Goal: Task Accomplishment & Management: Manage account settings

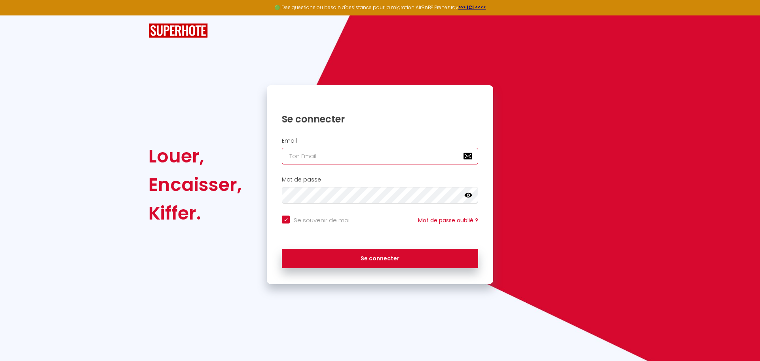
click at [337, 160] on input "email" at bounding box center [380, 156] width 196 height 17
type input "[EMAIL_ADDRESS][DOMAIN_NAME]"
click at [282, 249] on button "Se connecter" at bounding box center [380, 259] width 196 height 20
checkbox input "true"
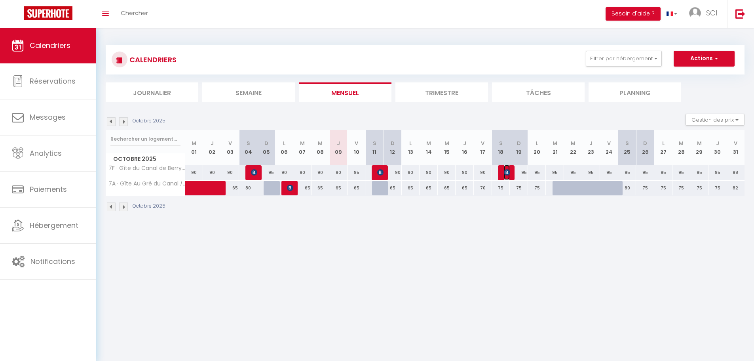
click at [504, 171] on img at bounding box center [507, 172] width 6 height 6
select select "OK"
select select "KO"
select select "0"
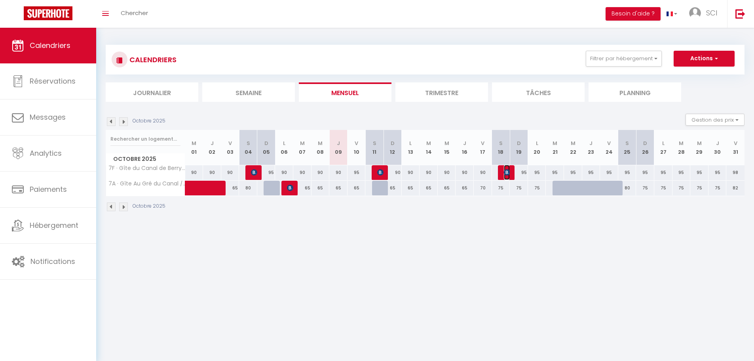
select select "1"
select select
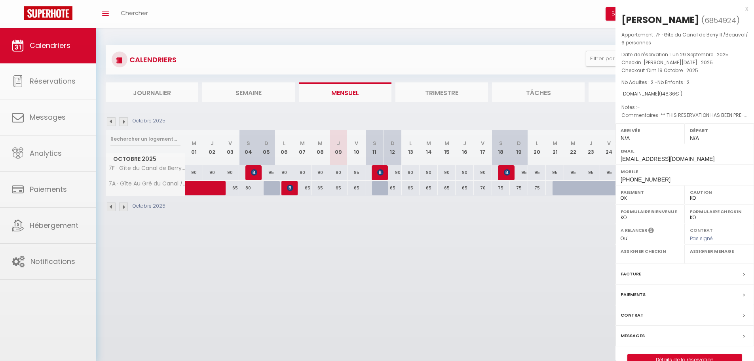
click at [504, 171] on div at bounding box center [377, 180] width 754 height 361
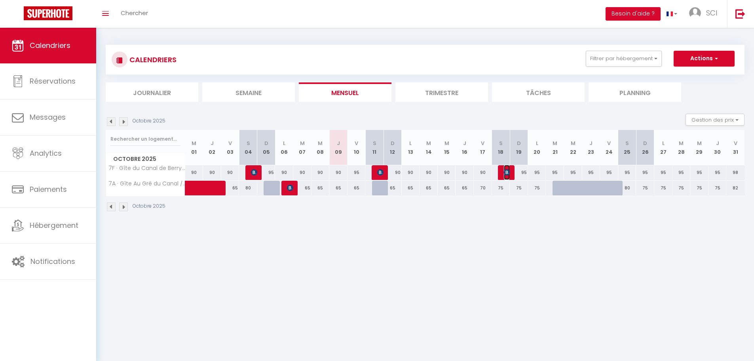
click at [505, 172] on img at bounding box center [507, 172] width 6 height 6
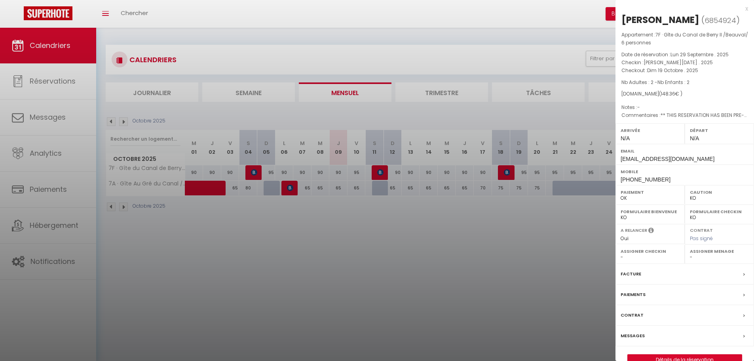
click at [638, 333] on label "Messages" at bounding box center [633, 335] width 24 height 8
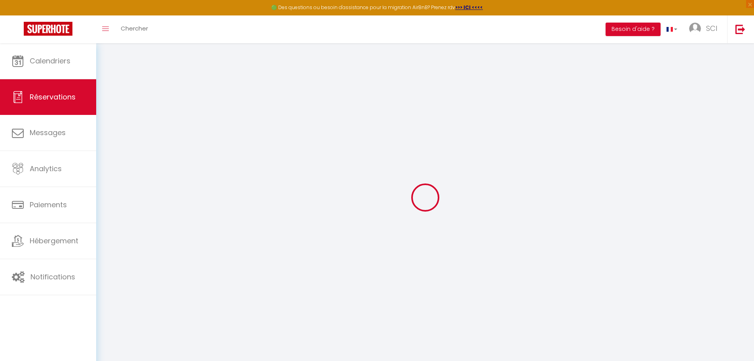
select select
checkbox input "false"
type besoin\?1 "** THIS RESERVATION HAS BEEN PRE-PAID ** BOOKING NOTE : Payment charge is EUR 2…"
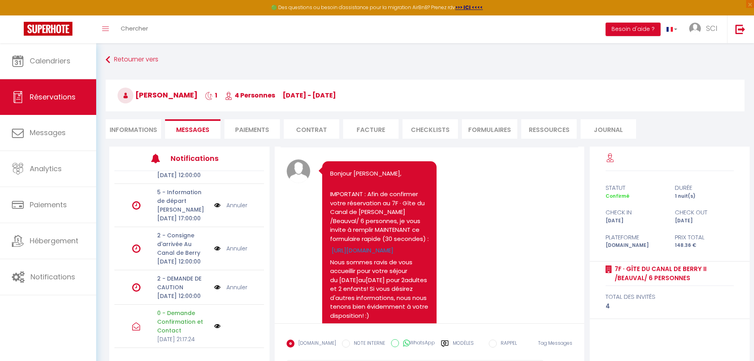
scroll to position [17, 0]
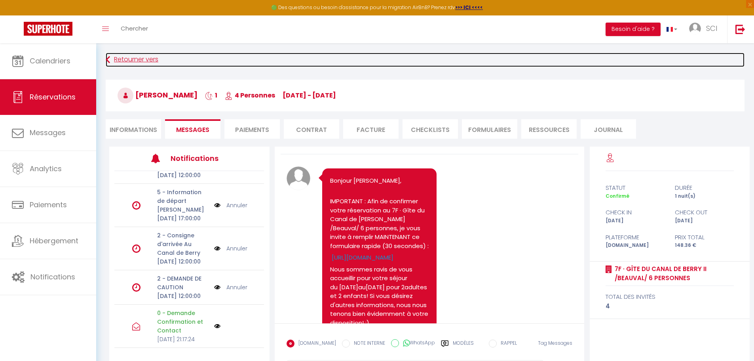
click at [119, 61] on link "Retourner vers" at bounding box center [425, 60] width 639 height 14
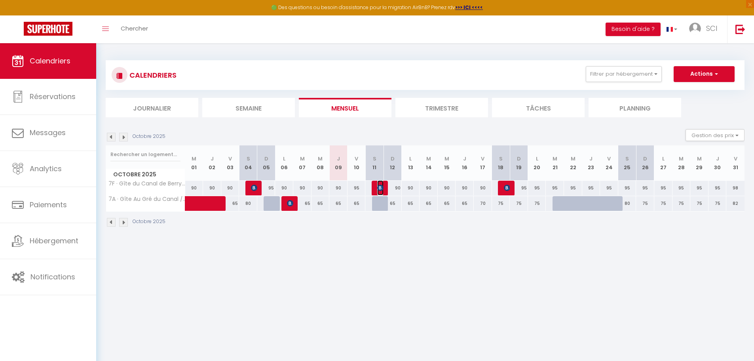
click at [382, 187] on img at bounding box center [380, 188] width 6 height 6
select select "OK"
select select "1"
select select "0"
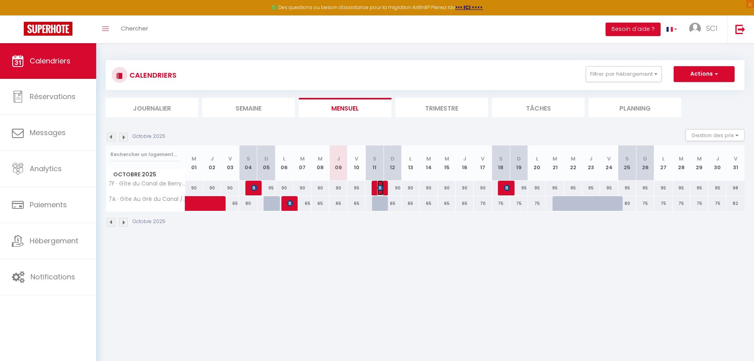
select select "1"
select select
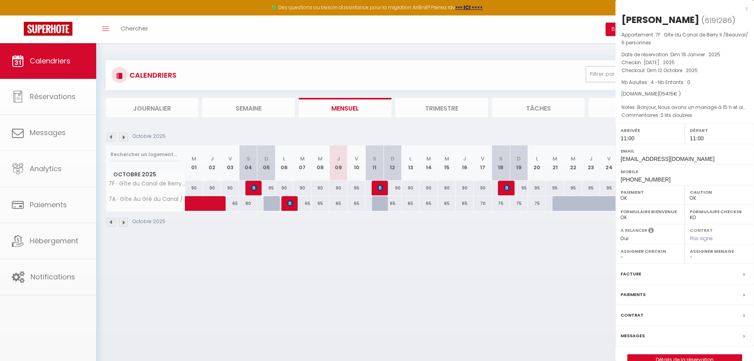
click at [382, 187] on div at bounding box center [377, 180] width 754 height 361
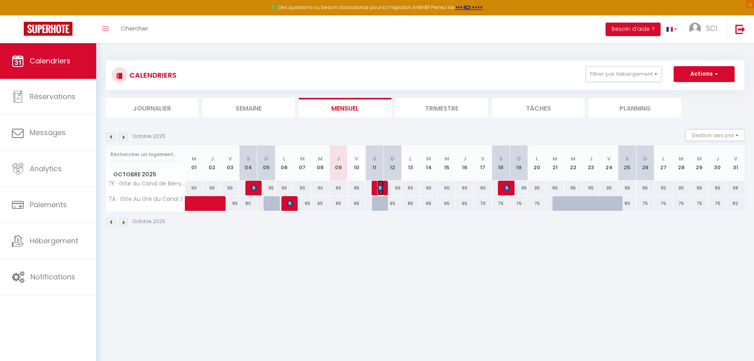
click at [380, 190] on img at bounding box center [380, 188] width 6 height 6
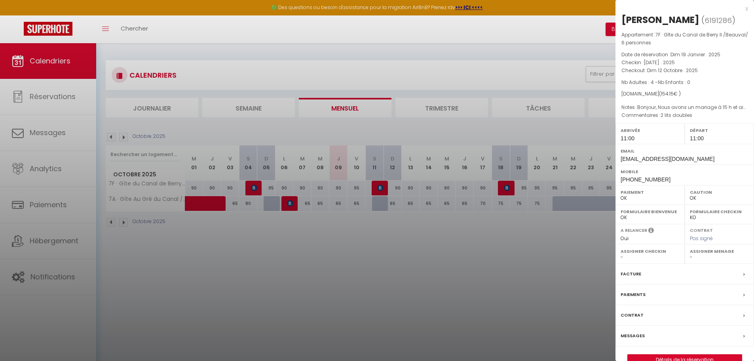
click at [634, 332] on label "Messages" at bounding box center [633, 335] width 24 height 8
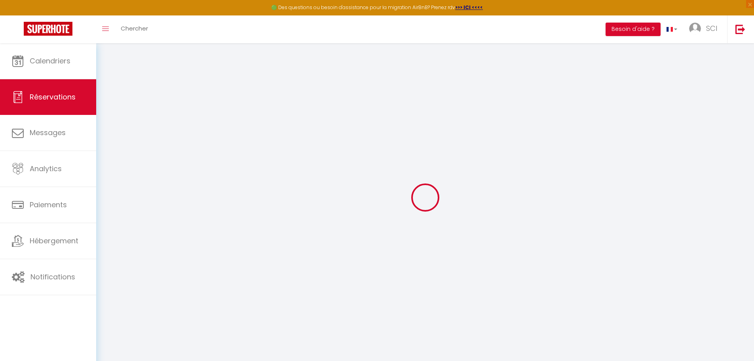
select select
checkbox input "false"
type textarea "Bonjour, Nous avons un mariage à 15 h et aimerions pouvoir arriver à 11h afin d…"
type besoin\?1 "2 lits doubles"
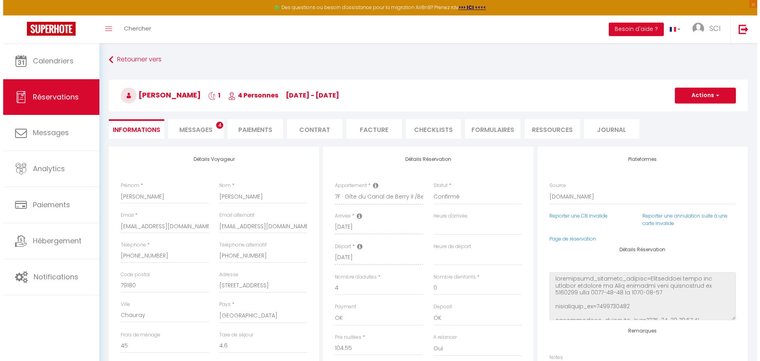
scroll to position [1124, 0]
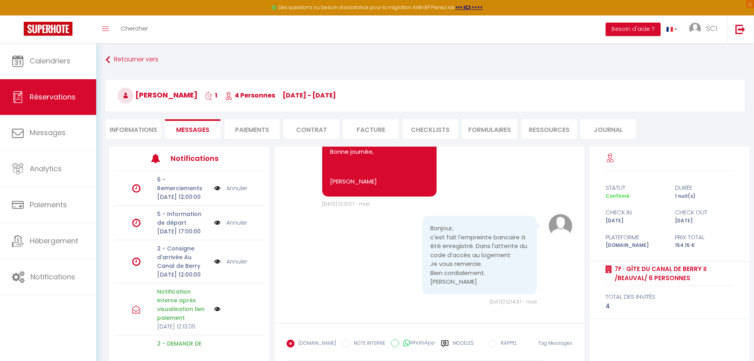
click at [214, 266] on img at bounding box center [217, 261] width 6 height 9
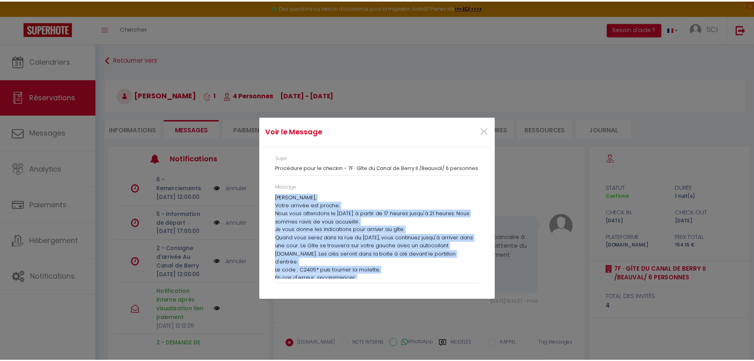
scroll to position [28, 0]
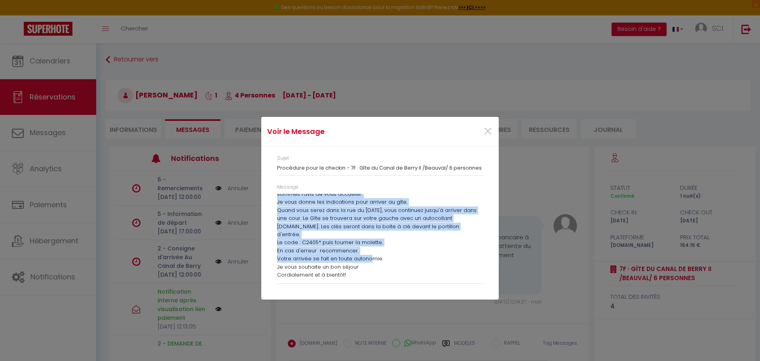
drag, startPoint x: 277, startPoint y: 196, endPoint x: 377, endPoint y: 284, distance: 132.7
click at [377, 284] on div "Message Bonjour Romero Martine, Votre arrivée est proche. Nous vous attendons l…" at bounding box center [380, 237] width 216 height 108
copy div "Bonjour Romero Martine, Votre arrivée est proche. Nous vous attendons le 11/10/…"
click at [425, 324] on div "Voir le Message × Sujet Procédure pour le checkin - 7F · Gîte du Canal de Berry…" at bounding box center [380, 180] width 238 height 361
click at [491, 131] on span "×" at bounding box center [488, 132] width 10 height 24
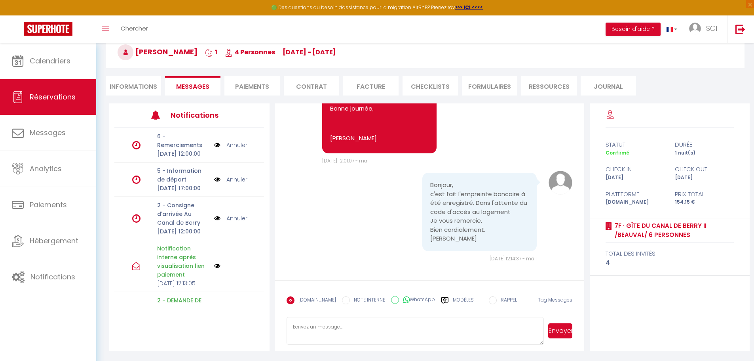
click at [357, 325] on textarea at bounding box center [416, 331] width 258 height 28
paste textarea "Bonjour Romero Martine, Votre arrivée est proche. Nous vous attendons le 11/10/…"
click at [402, 332] on textarea "Bonjour Romero Martine, Votre arrivée est proche. Nous vous attendons le 11/10/…" at bounding box center [416, 331] width 258 height 28
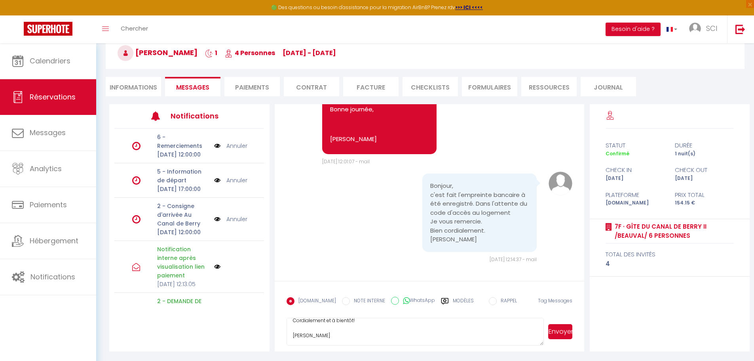
type textarea "Bonjour Romero Martine, Votre arrivée est proche. Nous vous attendons le 11/10/…"
click at [562, 330] on button "Envoyer" at bounding box center [560, 331] width 24 height 15
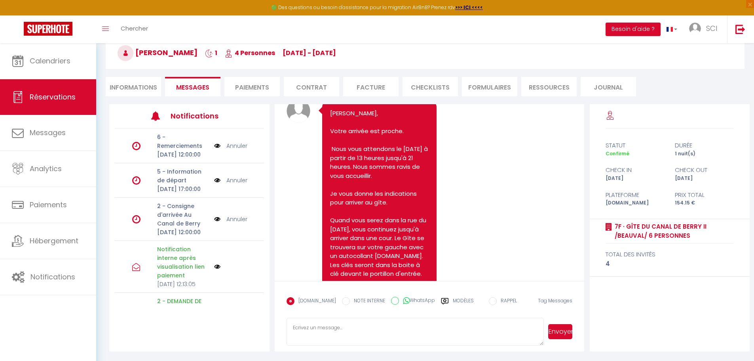
scroll to position [1243, 0]
click at [232, 223] on link "Annuler" at bounding box center [237, 219] width 21 height 9
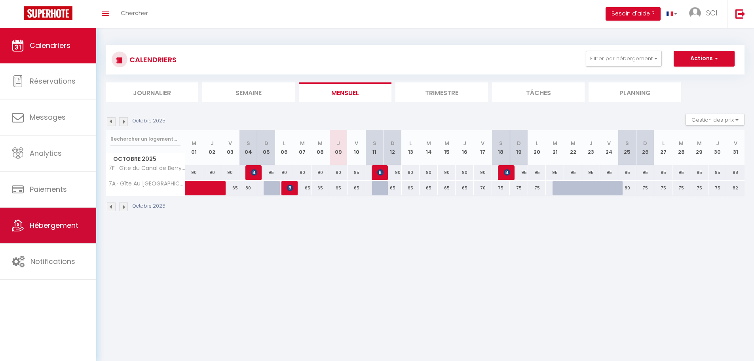
click at [46, 227] on span "Hébergement" at bounding box center [54, 225] width 49 height 10
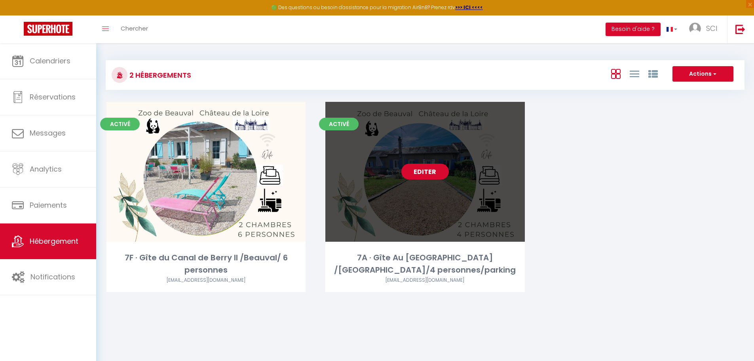
click at [388, 173] on div "Editer" at bounding box center [425, 172] width 199 height 140
click at [419, 170] on link "Editer" at bounding box center [426, 172] width 48 height 16
select select "3"
select select "2"
select select "1"
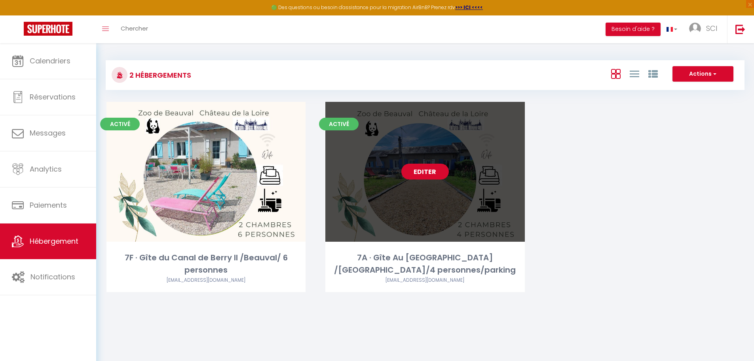
select select "1"
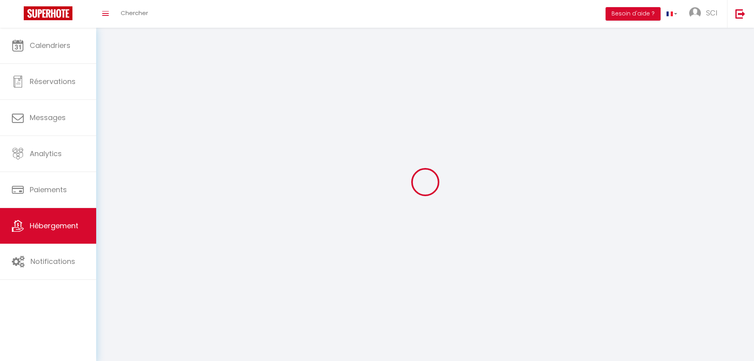
select select
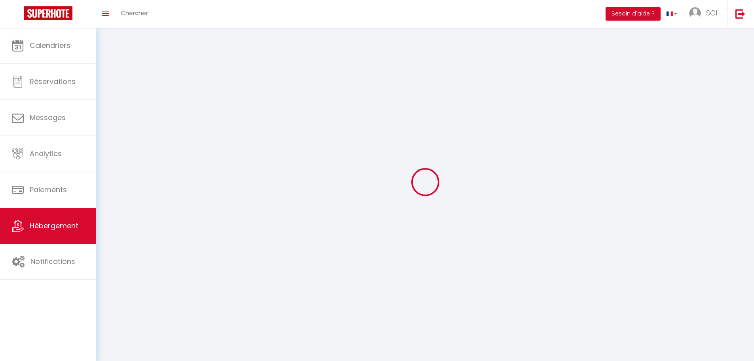
select select
checkbox input "false"
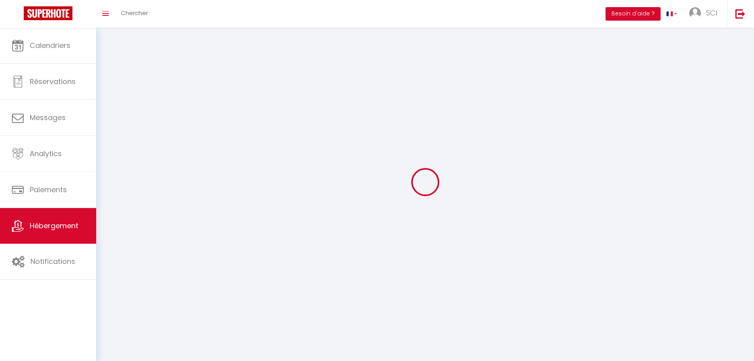
select select
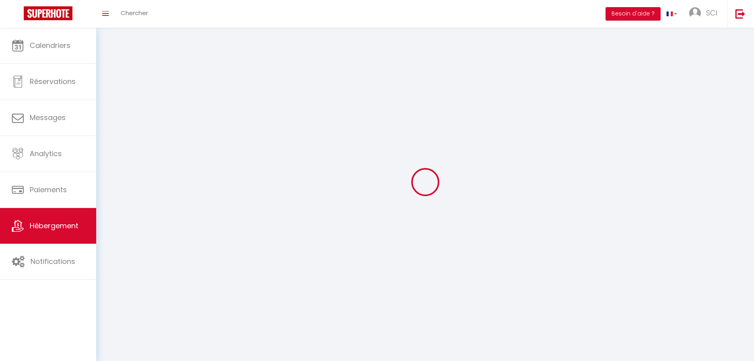
select select
checkbox input "false"
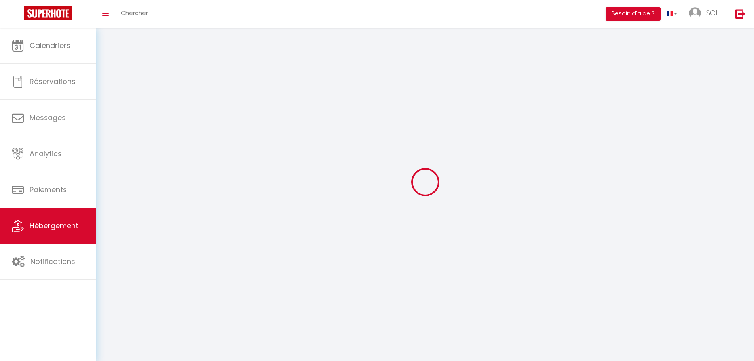
checkbox input "false"
select select
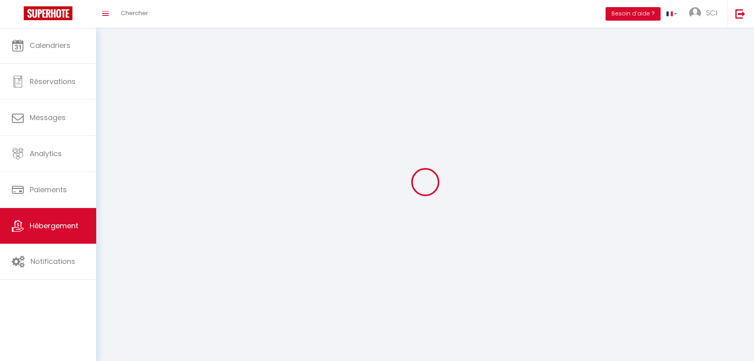
select select
checkbox input "false"
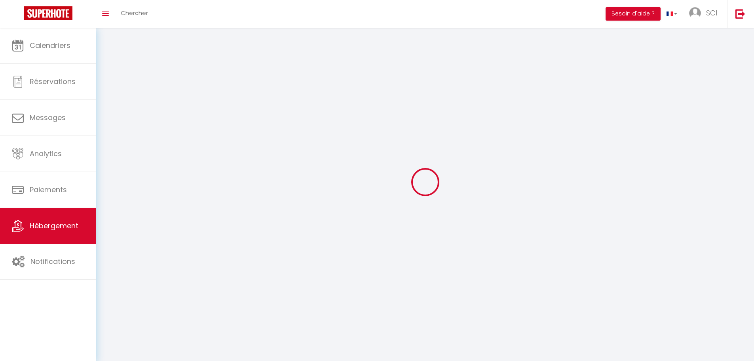
checkbox input "false"
select select
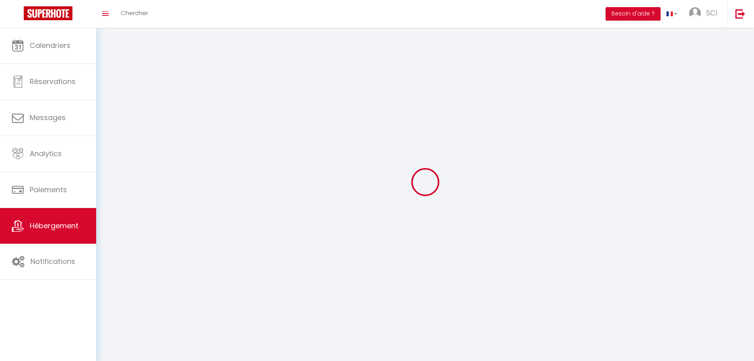
select select "28"
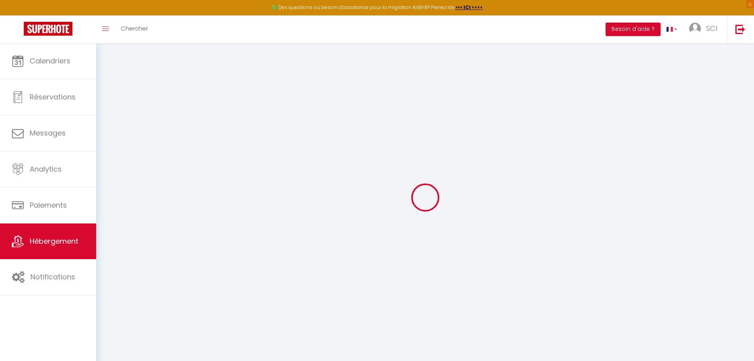
select select
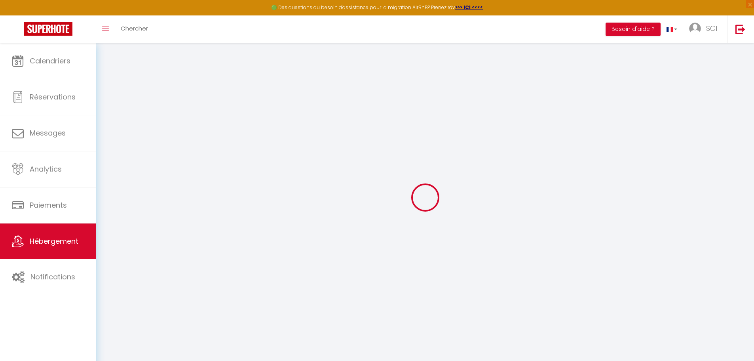
select select
checkbox input "false"
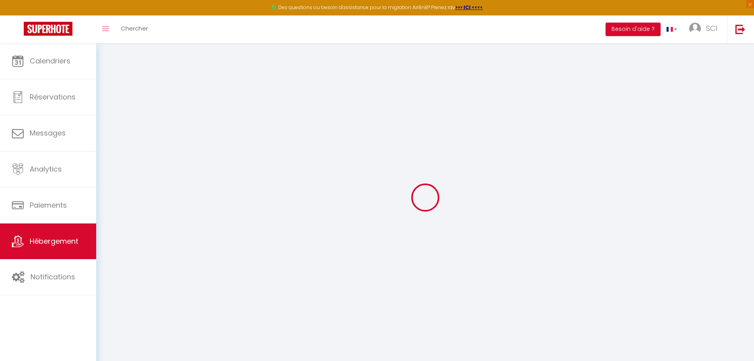
select select
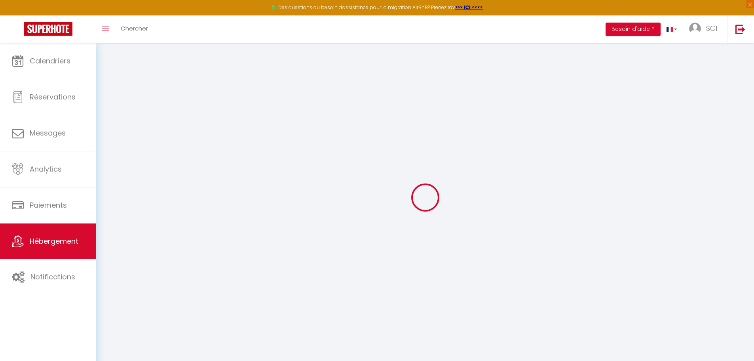
select select
checkbox input "false"
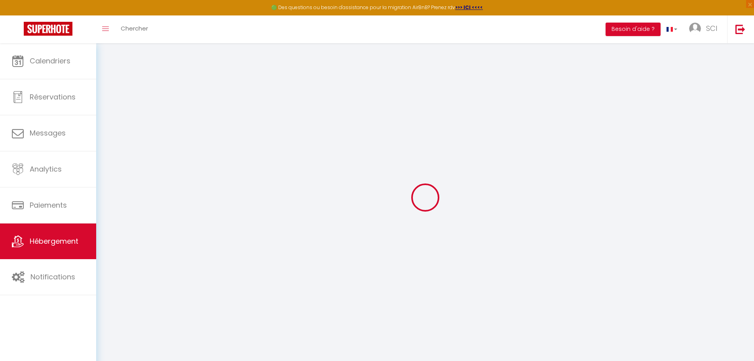
checkbox input "false"
select select
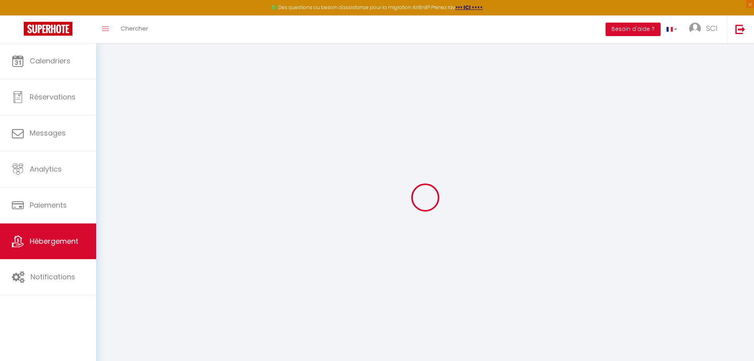
select select
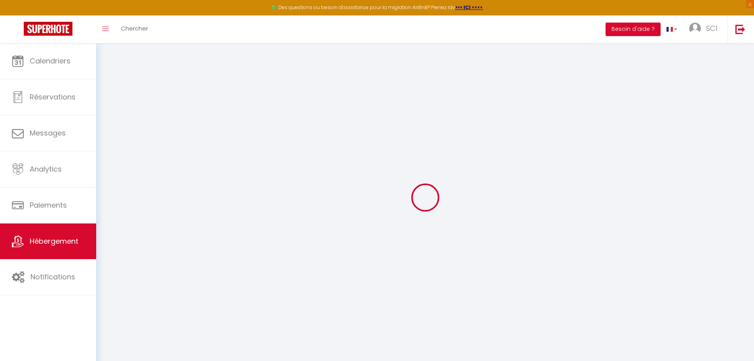
checkbox input "false"
select select
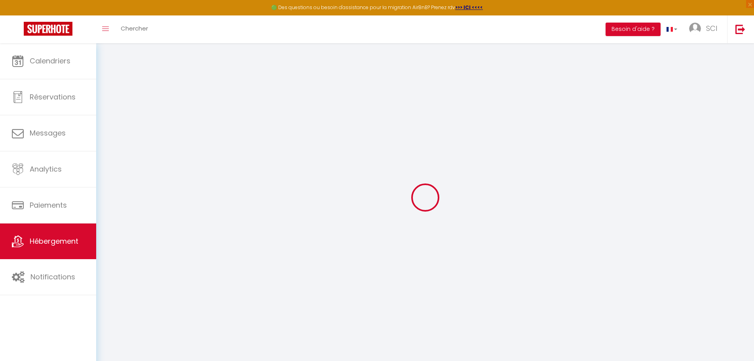
select select
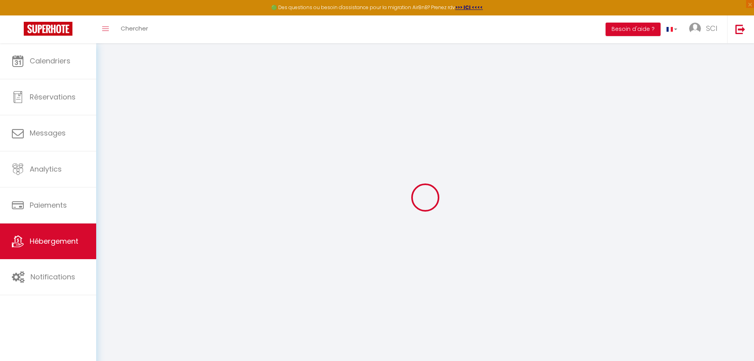
select select
checkbox input "false"
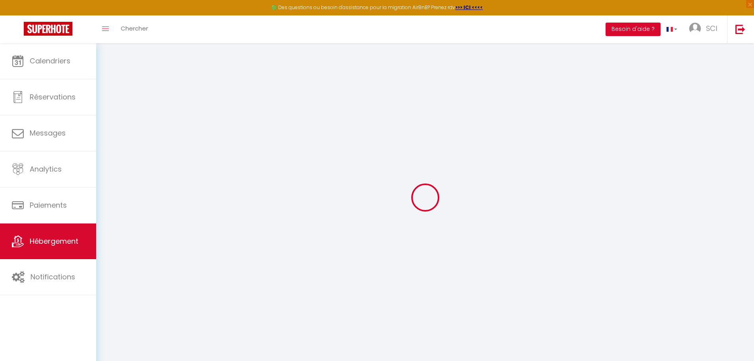
checkbox input "false"
select select
type input "7A · Gîte Au [GEOGRAPHIC_DATA] /[GEOGRAPHIC_DATA]/4 personnes/parking"
type input "Tiphaine"
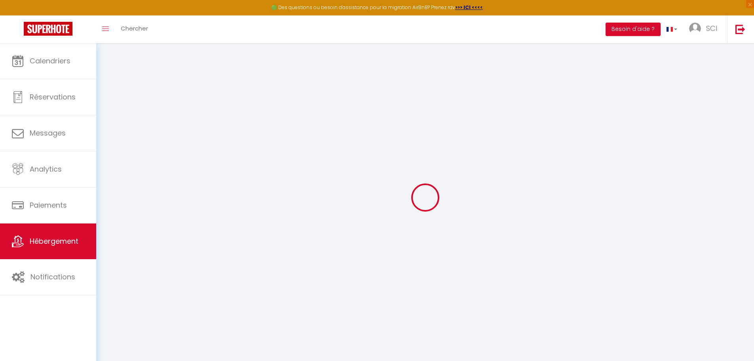
type input "DOMENET"
type input "[STREET_ADDRESS][PERSON_NAME][PERSON_NAME]"
type input "41130"
select select "houses"
select select "6"
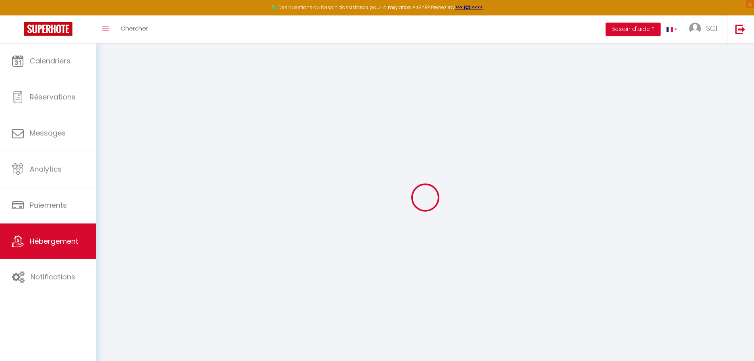
select select "2"
type input "73"
type input "10"
type input "35"
type input "1.10"
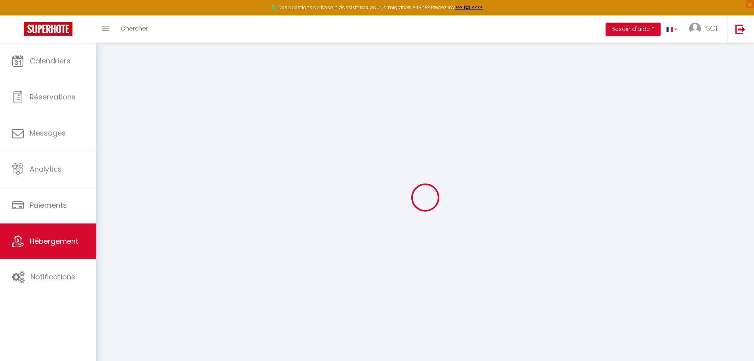
select select
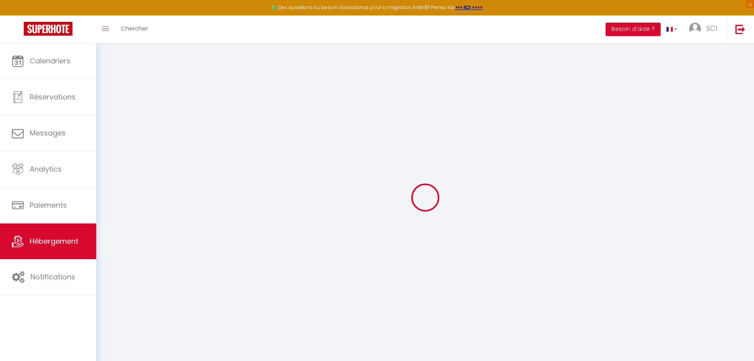
type input "[STREET_ADDRESS]"
type input "41130"
type input "Selles-[GEOGRAPHIC_DATA][PERSON_NAME]"
type input "[EMAIL_ADDRESS][DOMAIN_NAME]"
select select "10942"
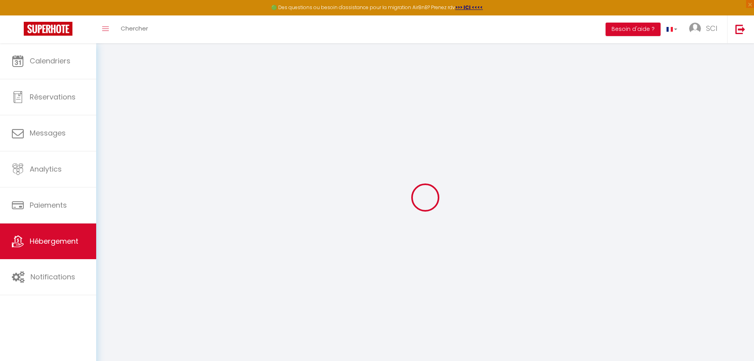
checkbox input "false"
checkbox input "true"
checkbox input "false"
type input "0"
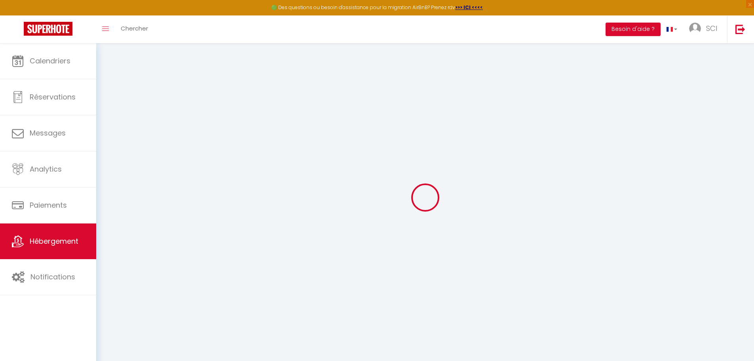
type input "0"
select select
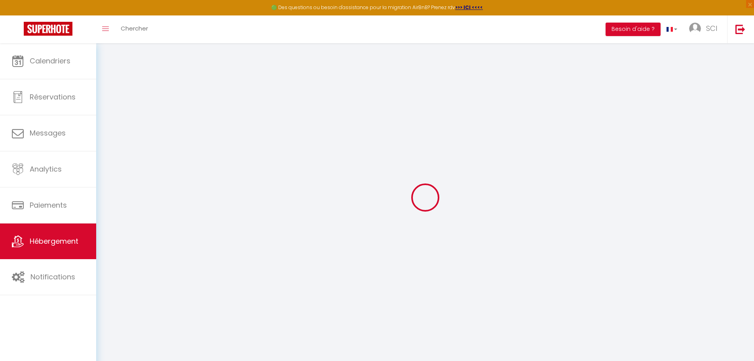
select select
checkbox input "false"
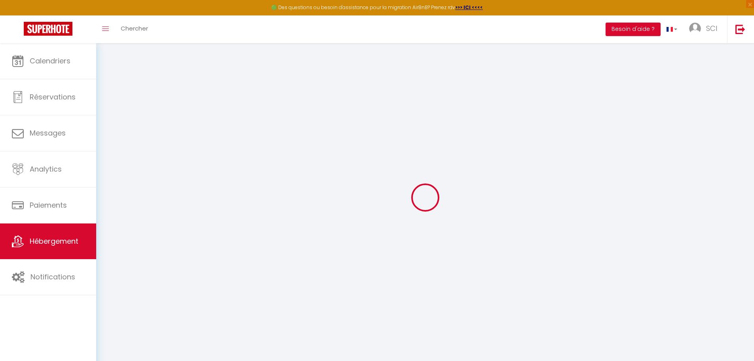
checkbox input "true"
checkbox input "false"
select select
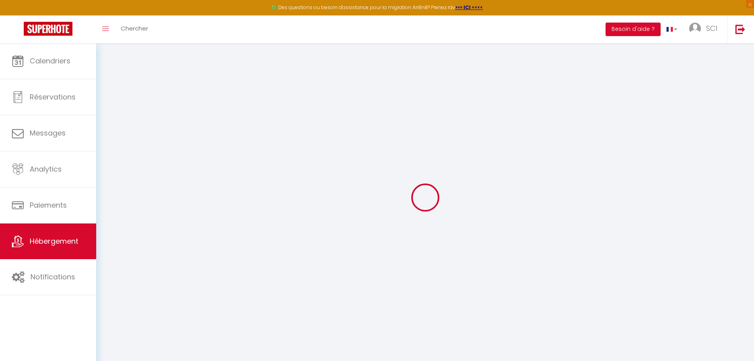
select select
checkbox input "false"
checkbox input "true"
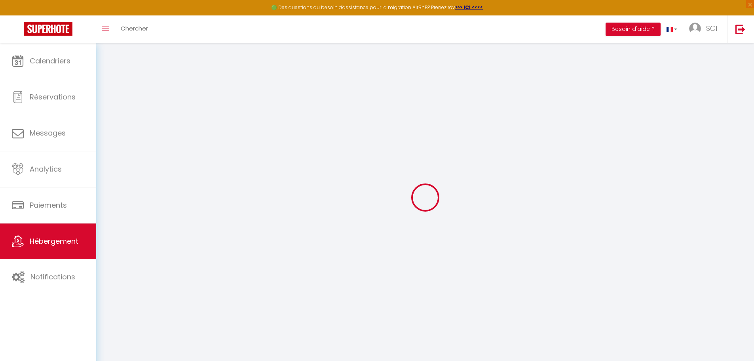
checkbox input "false"
select select
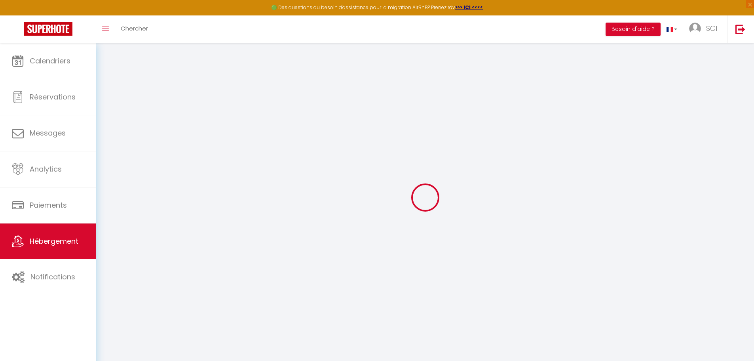
select select
checkbox input "false"
checkbox input "true"
checkbox input "false"
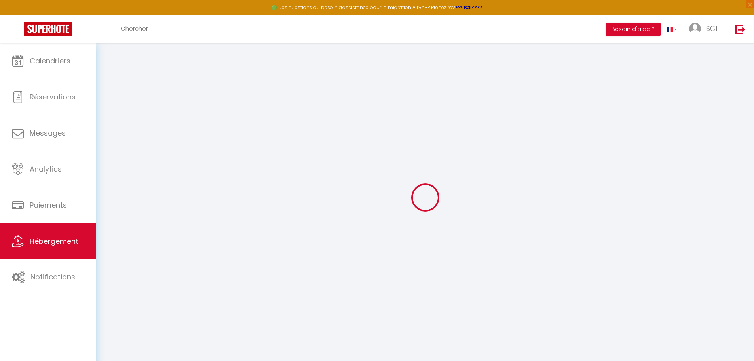
checkbox input "false"
checkbox input "true"
checkbox input "false"
select select "17:00"
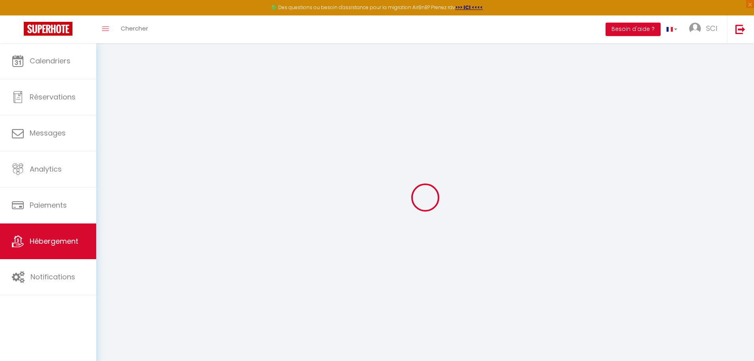
select select "22:00"
select select "11:00"
select select "30"
select select "120"
checkbox input "false"
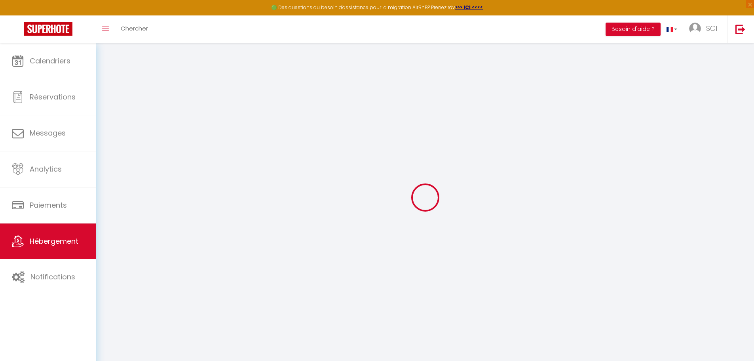
checkbox input "false"
checkbox input "true"
checkbox input "false"
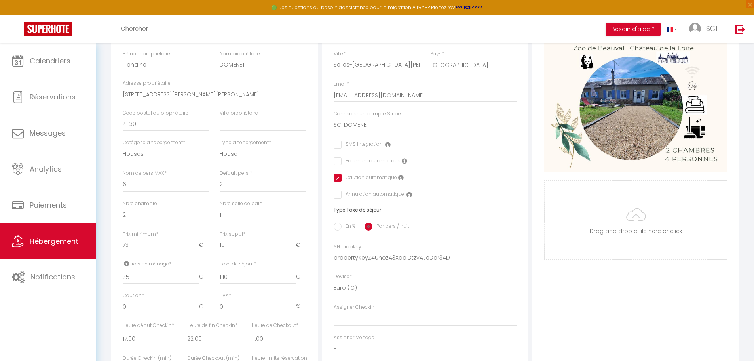
scroll to position [119, 0]
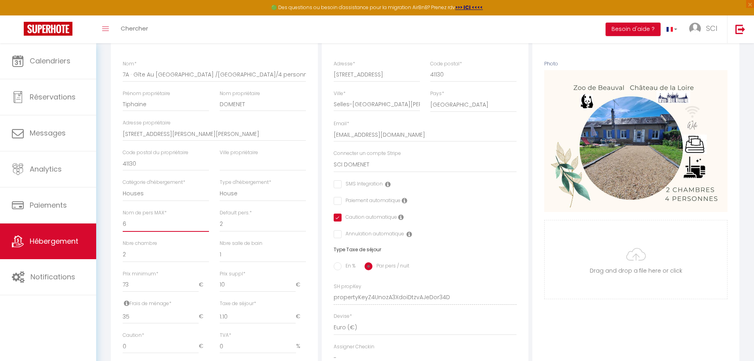
click at [136, 231] on select "1 2 3 4 5 6 7 8 9 10 11 12 13 14" at bounding box center [166, 224] width 86 height 15
click at [234, 292] on input "10" at bounding box center [258, 285] width 76 height 14
drag, startPoint x: 225, startPoint y: 292, endPoint x: 217, endPoint y: 291, distance: 7.9
click at [217, 291] on div "Prix suppl * 10 €" at bounding box center [262, 285] width 97 height 30
checkbox input "false"
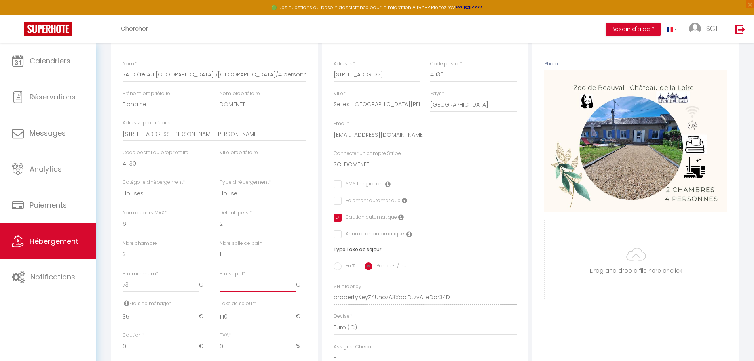
checkbox input "false"
checkbox input "true"
checkbox input "false"
click at [265, 227] on select "1 2 3 4 5 6 7 8 9 10 11 12 13 14" at bounding box center [263, 224] width 86 height 15
select select "4"
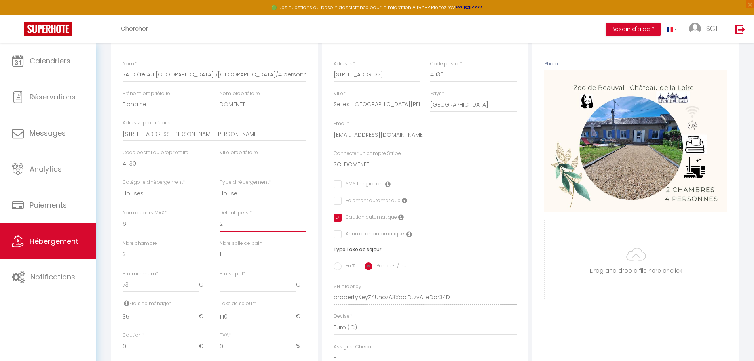
click at [220, 222] on select "1 2 3 4 5 6 7 8 9 10 11 12 13 14" at bounding box center [263, 224] width 86 height 15
checkbox input "false"
checkbox input "true"
checkbox input "false"
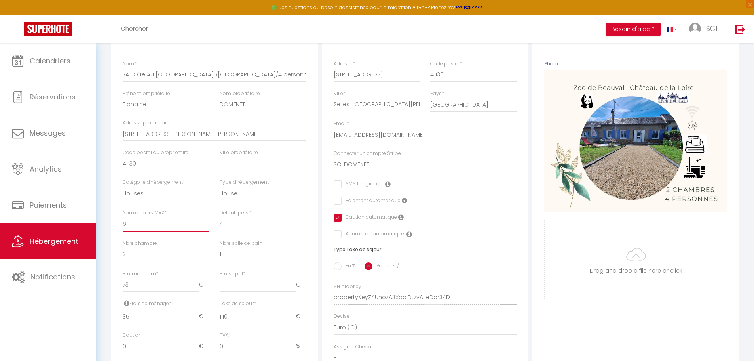
click at [143, 228] on select "1 2 3 4 5 6 7 8 9 10 11 12 13 14" at bounding box center [166, 224] width 86 height 15
select select "4"
click at [123, 222] on select "1 2 3 4 5 6 7 8 9 10 11 12 13 14" at bounding box center [166, 224] width 86 height 15
checkbox input "false"
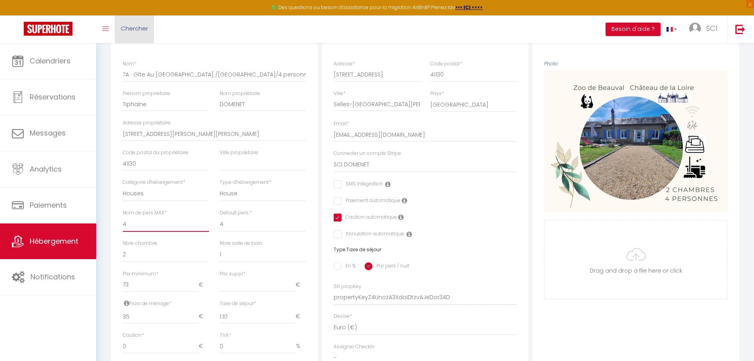
checkbox input "true"
checkbox input "false"
click at [225, 230] on select "1 2 3 4 5 6 7 8 9 10 11 12 13 14" at bounding box center [263, 224] width 86 height 15
click at [452, 222] on div "Caution automatique" at bounding box center [425, 217] width 183 height 9
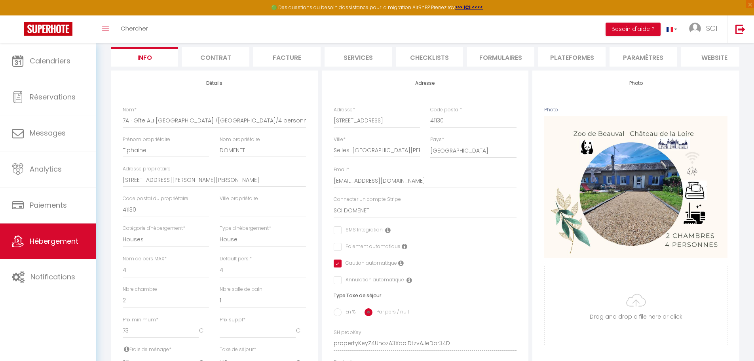
scroll to position [0, 0]
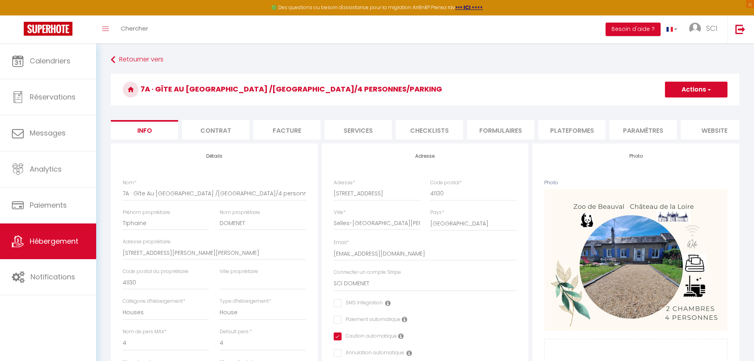
click at [700, 90] on button "Actions" at bounding box center [696, 90] width 63 height 16
click at [663, 106] on input "Enregistrer" at bounding box center [665, 107] width 29 height 8
checkbox input "false"
checkbox input "true"
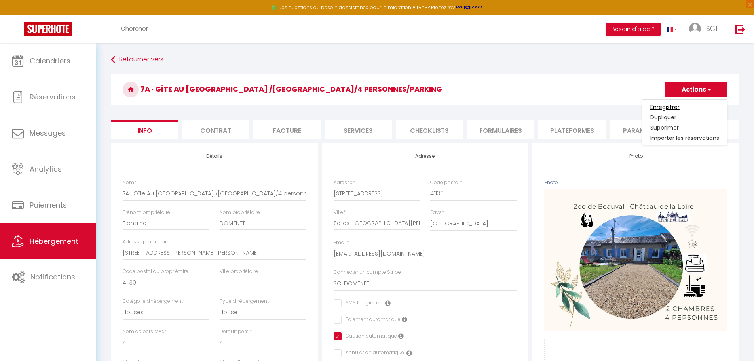
checkbox input "false"
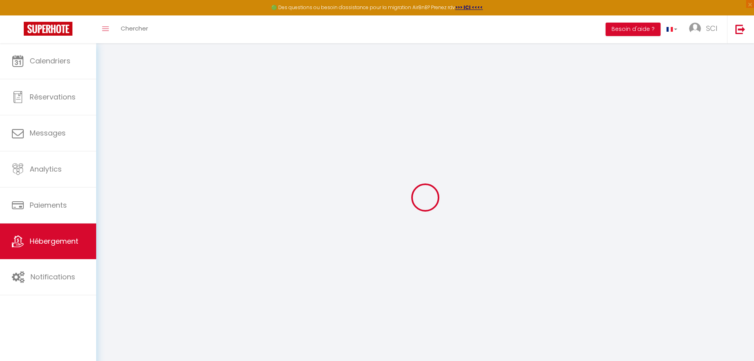
checkbox input "false"
checkbox input "true"
checkbox input "false"
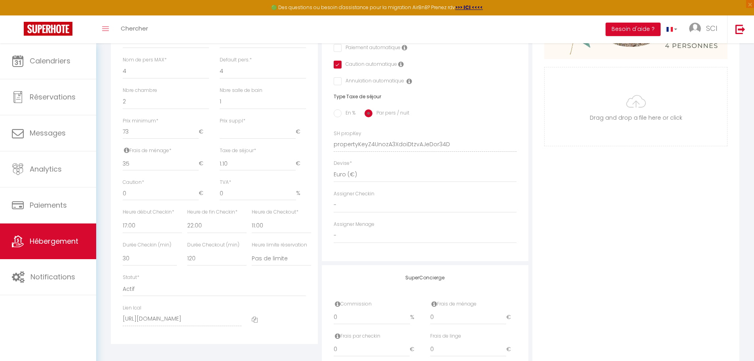
scroll to position [224, 0]
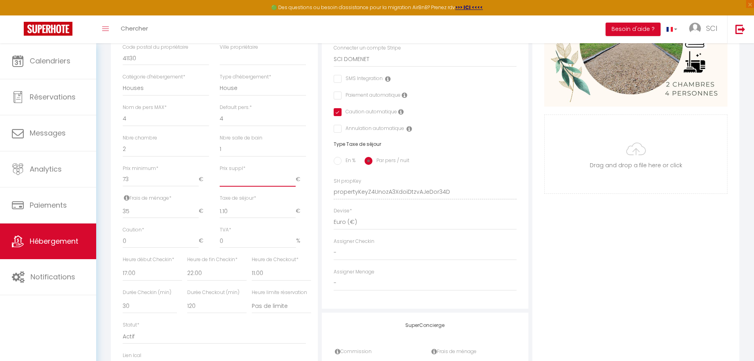
click at [231, 187] on input "Prix suppl *" at bounding box center [258, 179] width 76 height 14
type input "0"
checkbox input "false"
checkbox input "true"
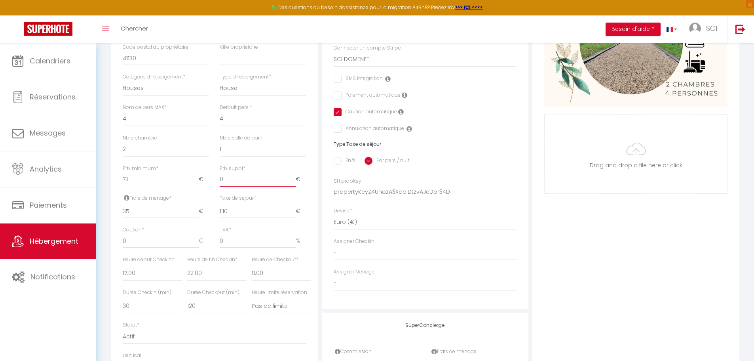
checkbox input "false"
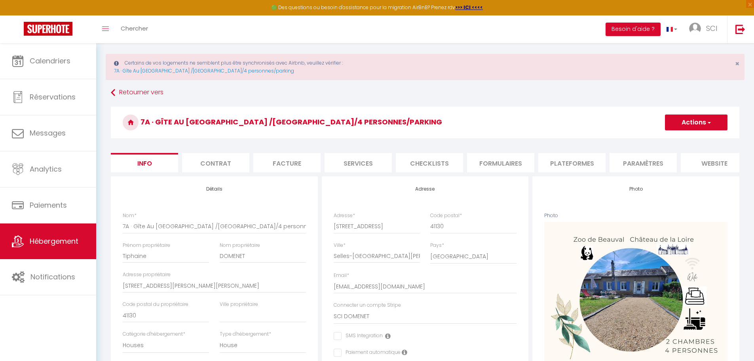
scroll to position [0, 0]
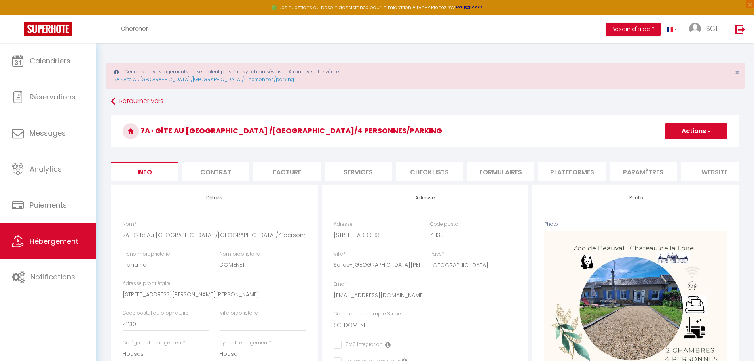
type input "0"
click at [697, 129] on button "Actions" at bounding box center [696, 131] width 63 height 16
click at [662, 148] on input "Enregistrer" at bounding box center [665, 149] width 29 height 8
checkbox input "false"
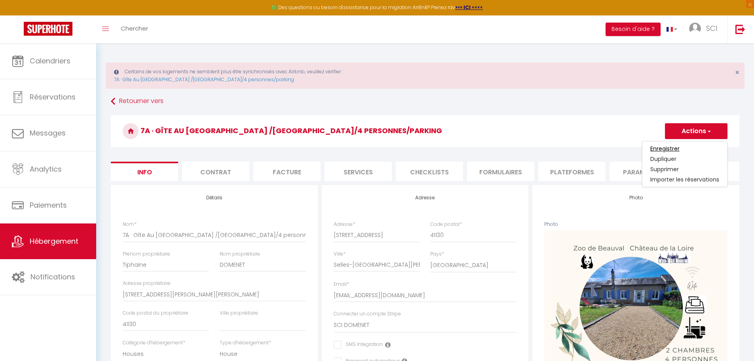
checkbox input "true"
checkbox input "false"
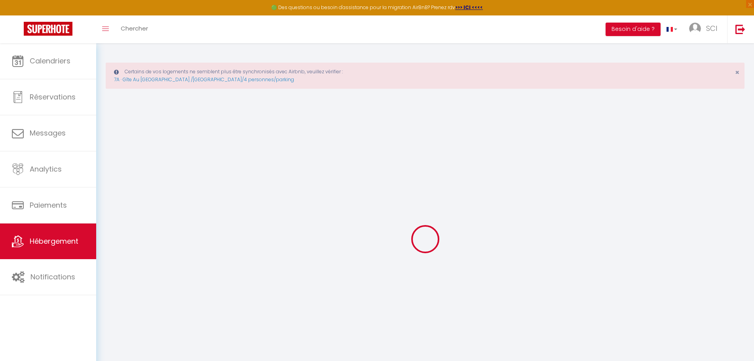
checkbox input "false"
checkbox input "true"
checkbox input "false"
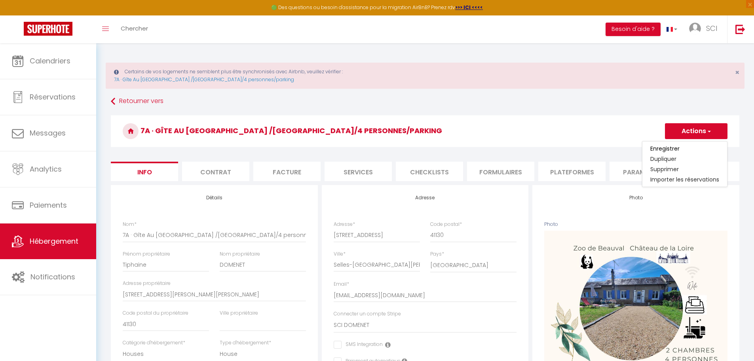
click at [513, 131] on h3 "7A · Gîte Au [GEOGRAPHIC_DATA] /[GEOGRAPHIC_DATA]/4 personnes/parking" at bounding box center [425, 131] width 629 height 32
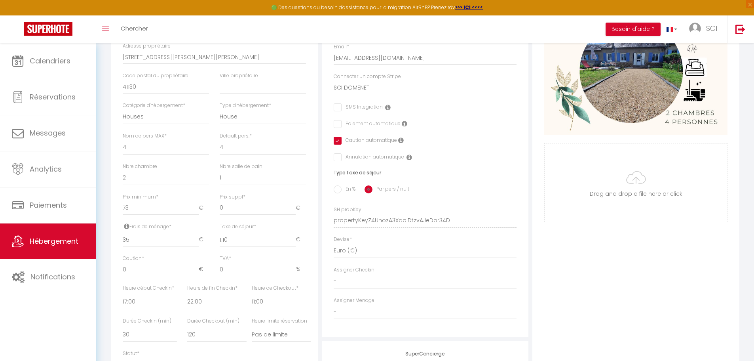
scroll to position [238, 0]
click at [234, 153] on select "1 2 3 4 5 6 7 8 9 10 11 12 13 14" at bounding box center [263, 146] width 86 height 15
select select "2"
click at [220, 145] on select "1 2 3 4 5 6 7 8 9 10 11 12 13 14" at bounding box center [263, 146] width 86 height 15
checkbox input "false"
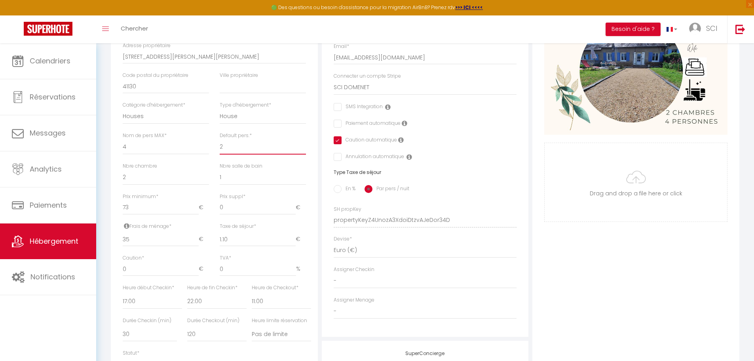
checkbox input "false"
checkbox input "true"
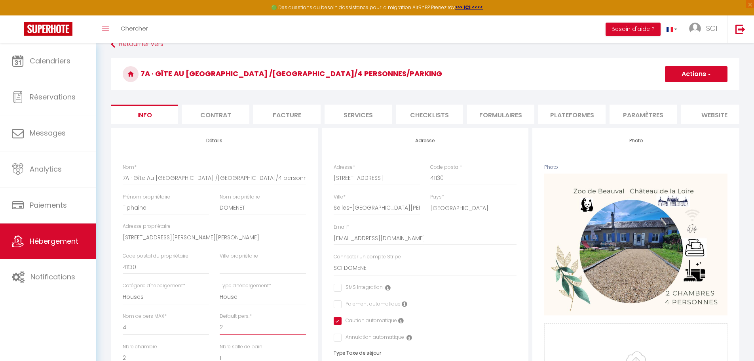
scroll to position [0, 0]
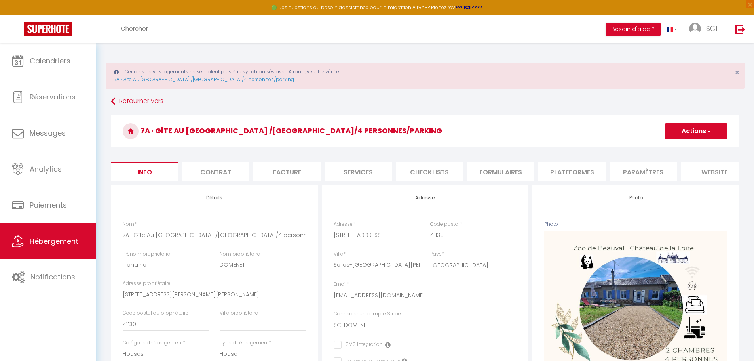
click at [692, 134] on button "Actions" at bounding box center [696, 131] width 63 height 16
click at [669, 150] on input "Enregistrer" at bounding box center [665, 149] width 29 height 8
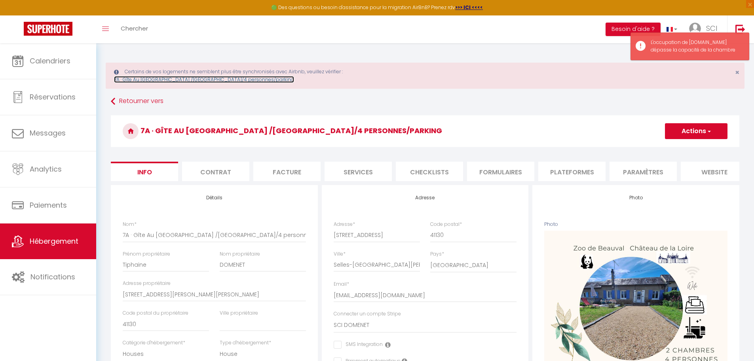
click at [212, 78] on link "7A · Gîte Au [GEOGRAPHIC_DATA] /[GEOGRAPHIC_DATA]/4 personnes/parking" at bounding box center [204, 79] width 180 height 7
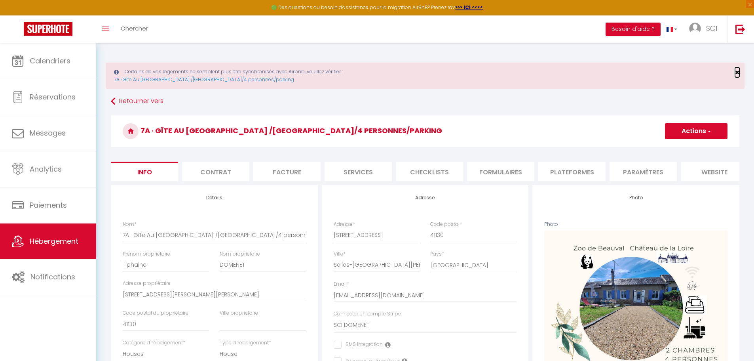
click at [737, 74] on span "×" at bounding box center [737, 72] width 4 height 10
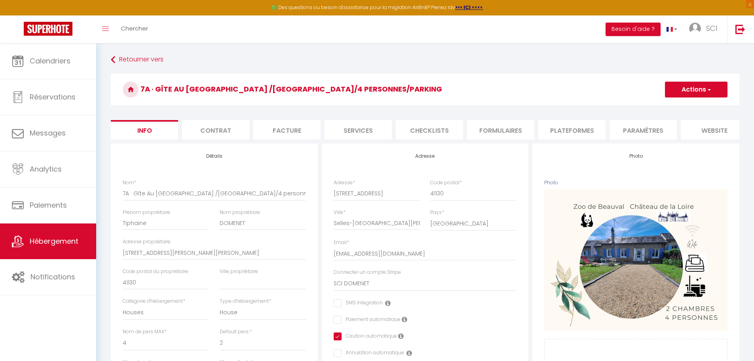
click at [693, 89] on button "Actions" at bounding box center [696, 90] width 63 height 16
click at [669, 106] on input "Enregistrer" at bounding box center [665, 107] width 29 height 8
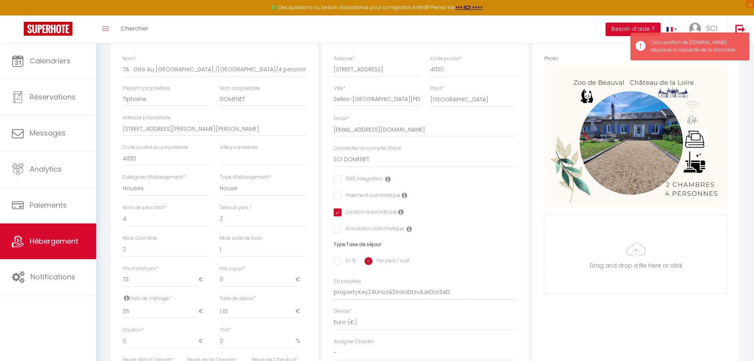
scroll to position [198, 0]
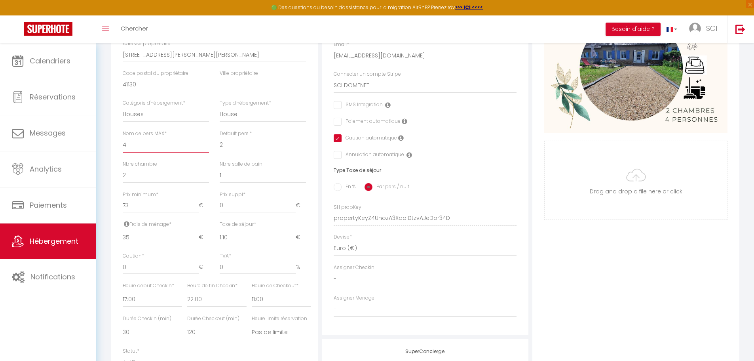
click at [136, 152] on select "1 2 3 4 5 6 7 8 9 10 11 12 13 14" at bounding box center [166, 144] width 86 height 15
click at [123, 143] on select "1 2 3 4 5 6 7 8 9 10 11 12 13 14" at bounding box center [166, 144] width 86 height 15
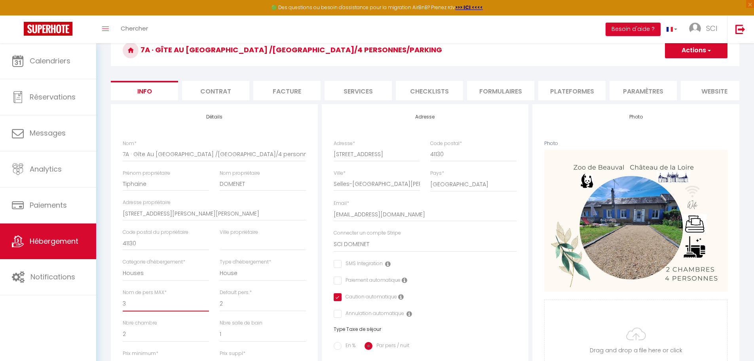
scroll to position [0, 0]
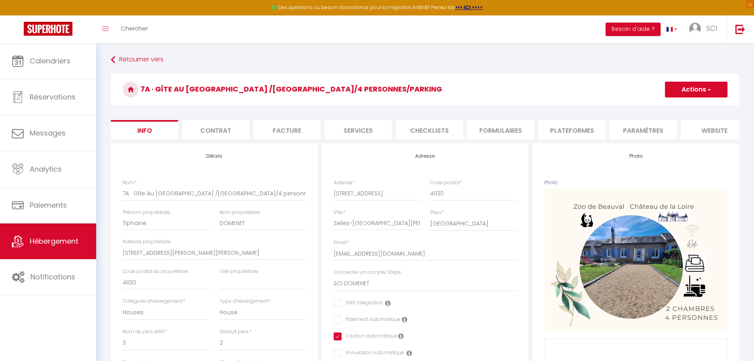
click at [686, 89] on button "Actions" at bounding box center [696, 90] width 63 height 16
click at [671, 105] on input "Enregistrer" at bounding box center [665, 107] width 29 height 8
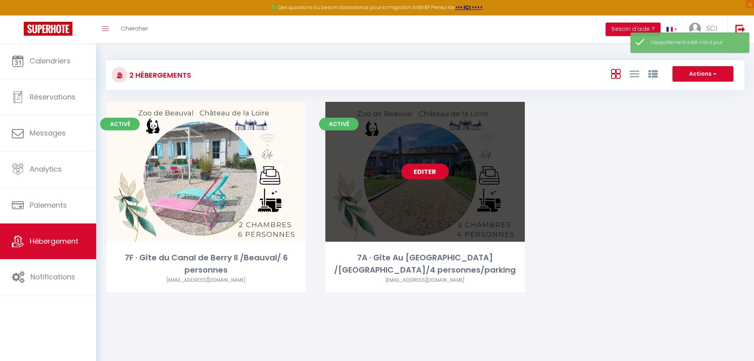
click at [374, 197] on div "Editer" at bounding box center [425, 172] width 199 height 140
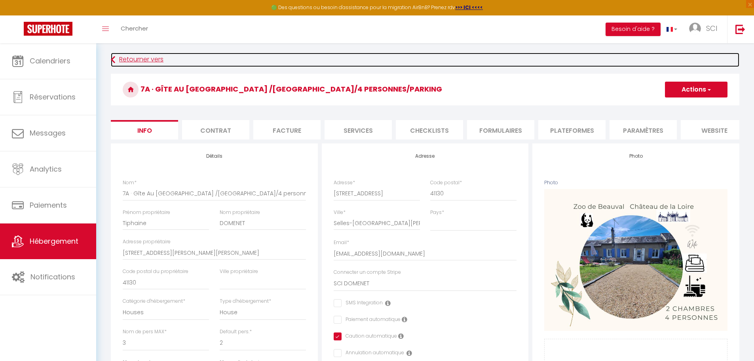
click at [130, 59] on link "Retourner vers" at bounding box center [425, 60] width 629 height 14
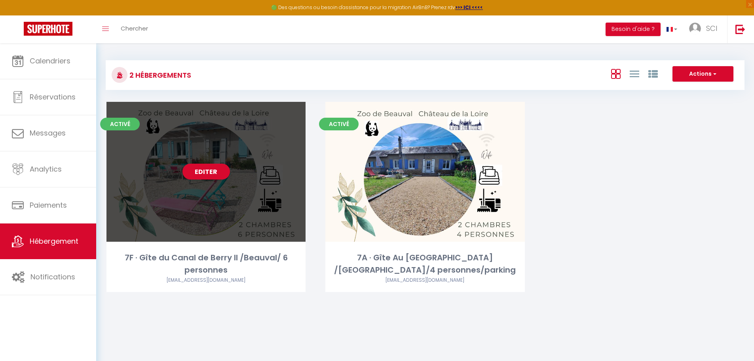
click at [187, 185] on div "Editer" at bounding box center [206, 172] width 199 height 140
click at [201, 173] on link "Editer" at bounding box center [207, 172] width 48 height 16
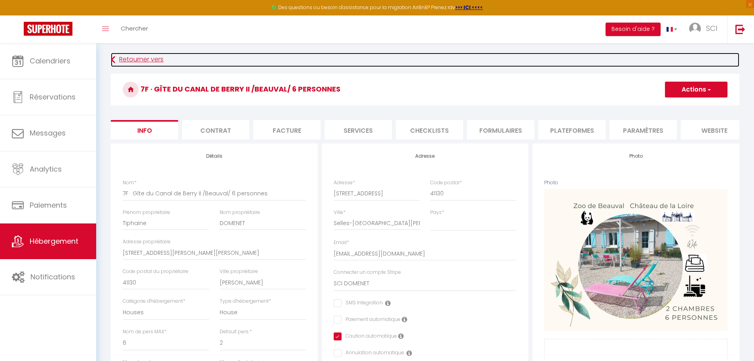
click at [128, 58] on link "Retourner vers" at bounding box center [425, 60] width 629 height 14
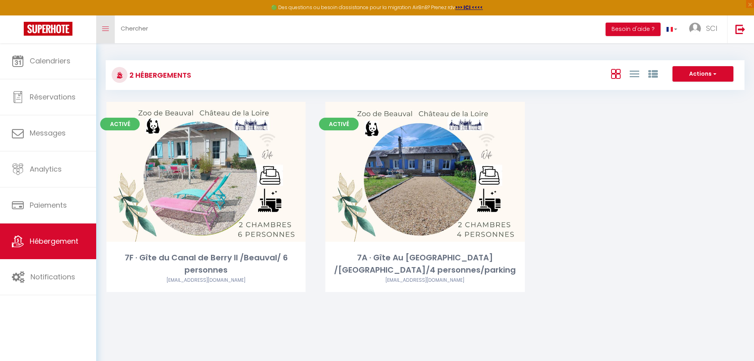
click at [109, 31] on link "Toggle menubar" at bounding box center [105, 29] width 19 height 28
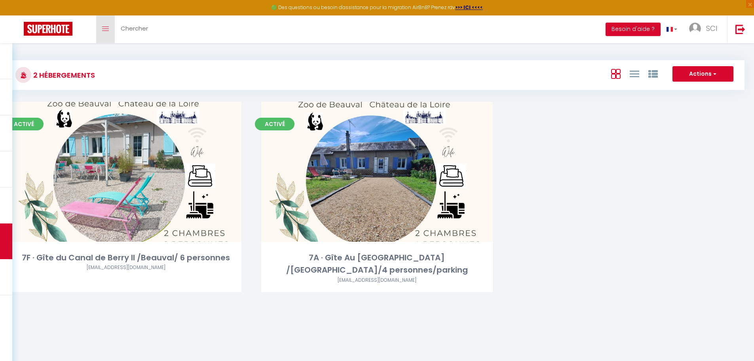
click at [109, 31] on link "Toggle menubar" at bounding box center [105, 29] width 19 height 28
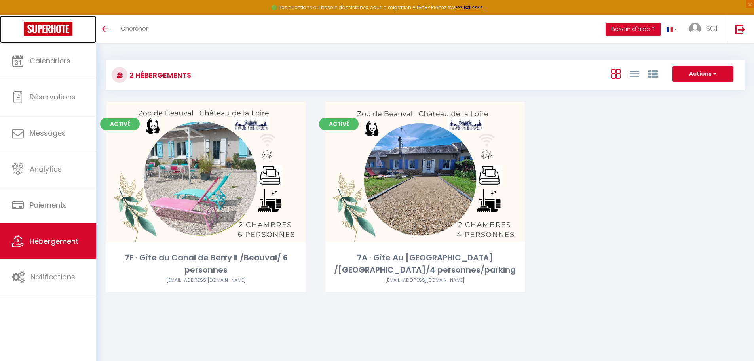
click at [57, 31] on img at bounding box center [48, 29] width 49 height 14
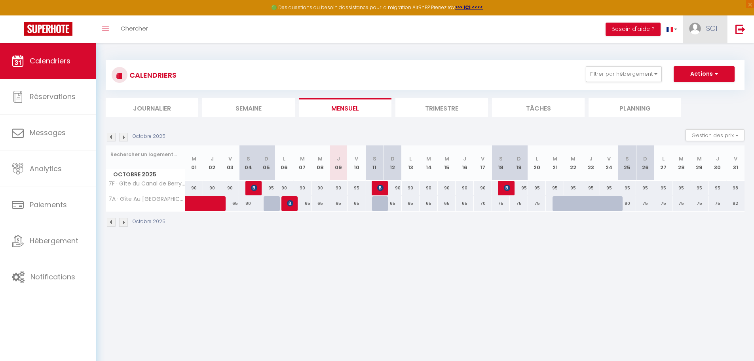
click at [697, 30] on img at bounding box center [695, 29] width 12 height 12
click at [690, 53] on link "Paramètres" at bounding box center [695, 54] width 59 height 13
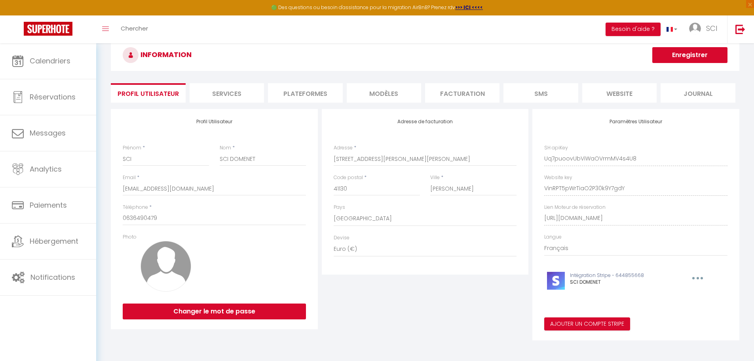
scroll to position [40, 0]
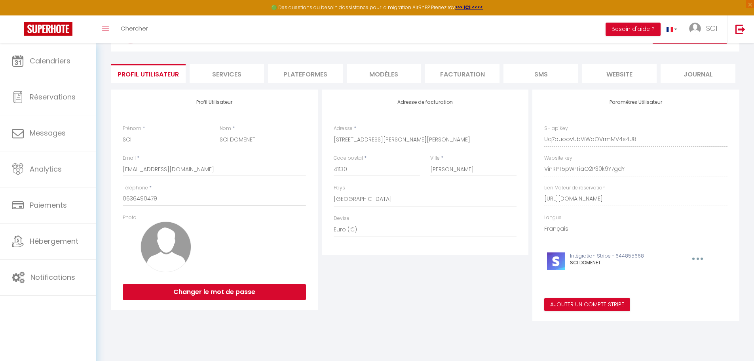
click at [440, 72] on li "Facturation" at bounding box center [462, 73] width 74 height 19
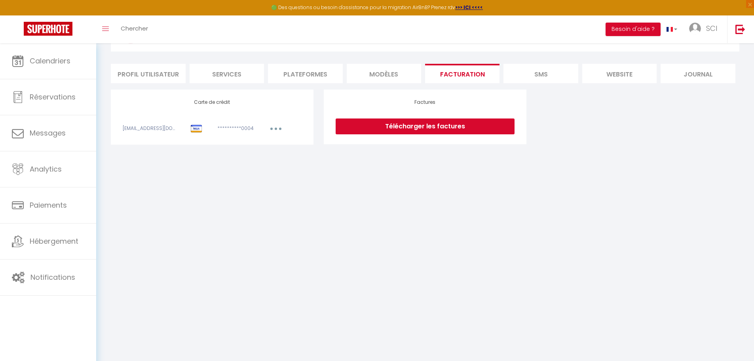
click at [536, 75] on li "SMS" at bounding box center [541, 73] width 74 height 19
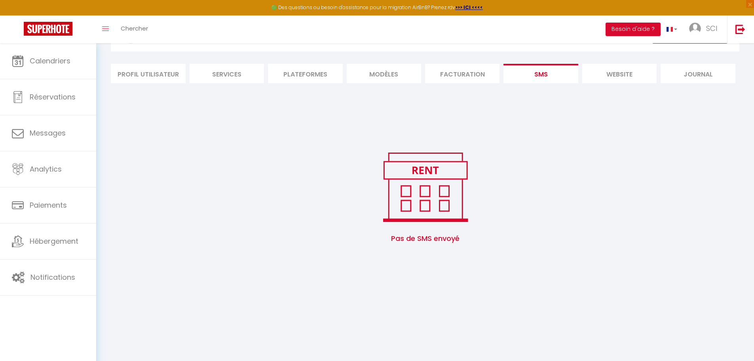
click at [615, 74] on li "website" at bounding box center [620, 73] width 74 height 19
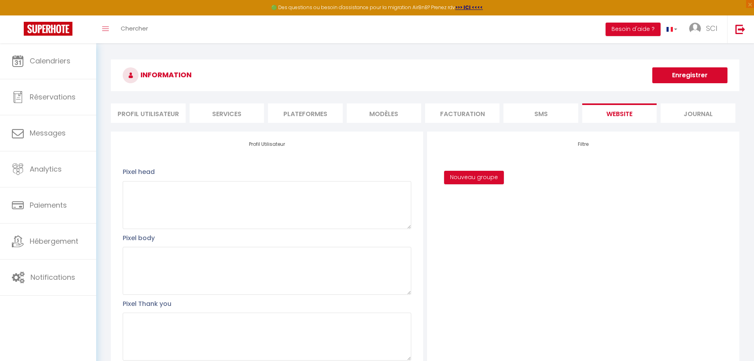
click at [690, 115] on li "Journal" at bounding box center [698, 112] width 74 height 19
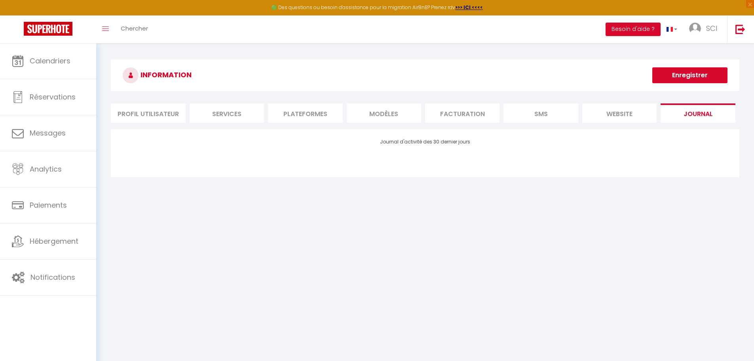
click at [373, 115] on li "MODÈLES" at bounding box center [384, 112] width 74 height 19
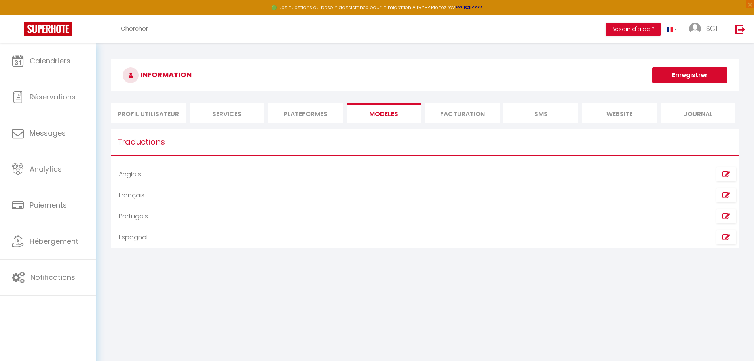
click at [306, 115] on li "Plateformes" at bounding box center [305, 112] width 74 height 19
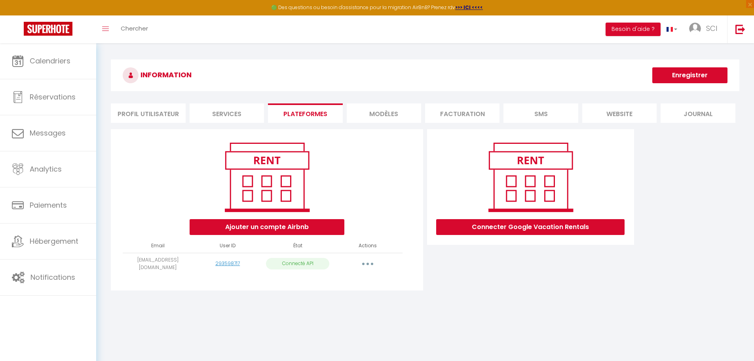
click at [366, 263] on button "button" at bounding box center [368, 263] width 22 height 13
click at [372, 204] on div "Ajouter un compte Airbnb" at bounding box center [267, 187] width 299 height 96
click at [232, 111] on li "Services" at bounding box center [227, 112] width 74 height 19
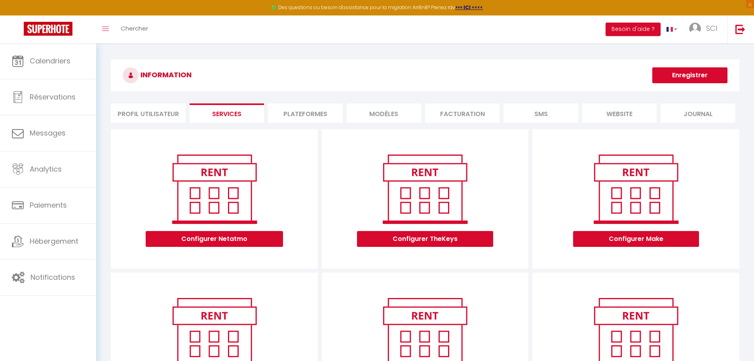
click at [168, 115] on li "Profil Utilisateur" at bounding box center [148, 112] width 74 height 19
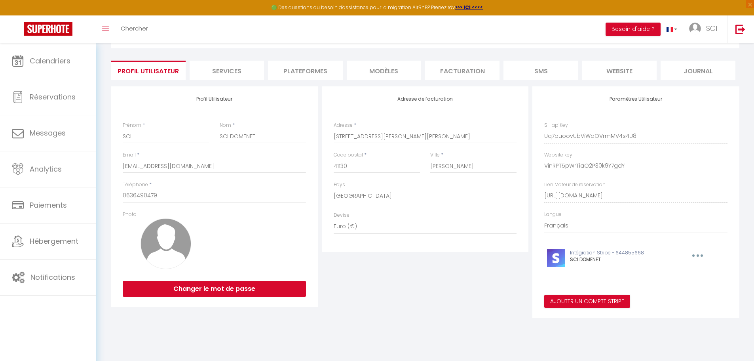
scroll to position [43, 0]
drag, startPoint x: 138, startPoint y: 137, endPoint x: 118, endPoint y: 136, distance: 20.2
click at [118, 136] on div "Prénom * SCI" at bounding box center [166, 132] width 97 height 22
click at [244, 228] on div at bounding box center [262, 243] width 97 height 66
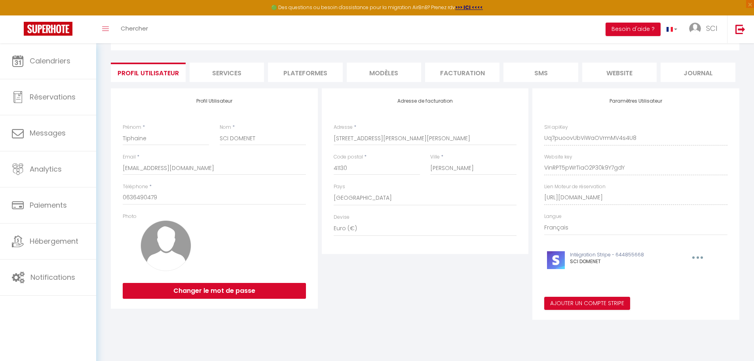
scroll to position [0, 0]
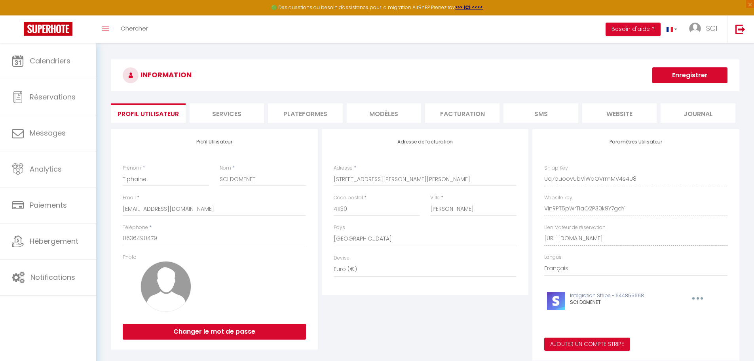
click at [687, 78] on button "Enregistrer" at bounding box center [690, 75] width 75 height 16
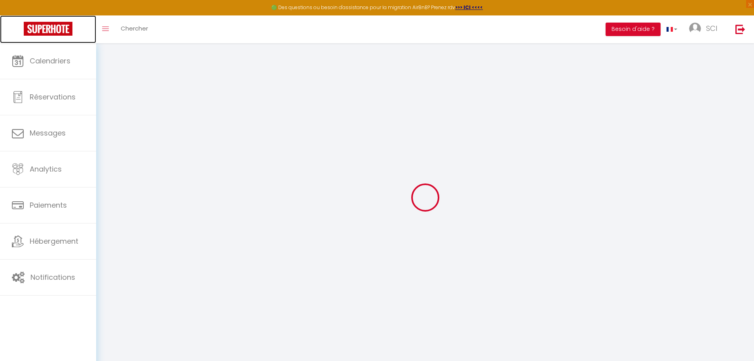
click at [40, 26] on img at bounding box center [48, 29] width 49 height 14
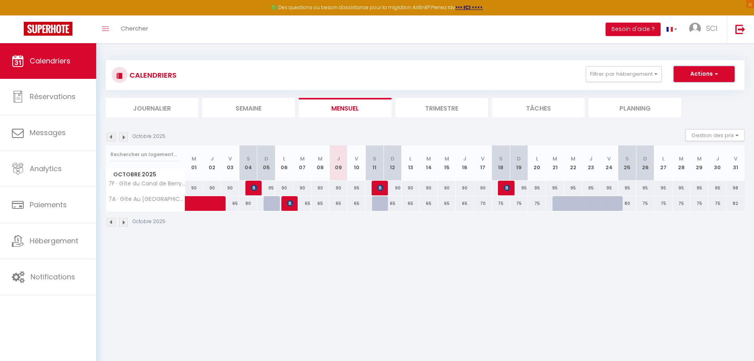
click at [717, 72] on span "button" at bounding box center [715, 74] width 5 height 8
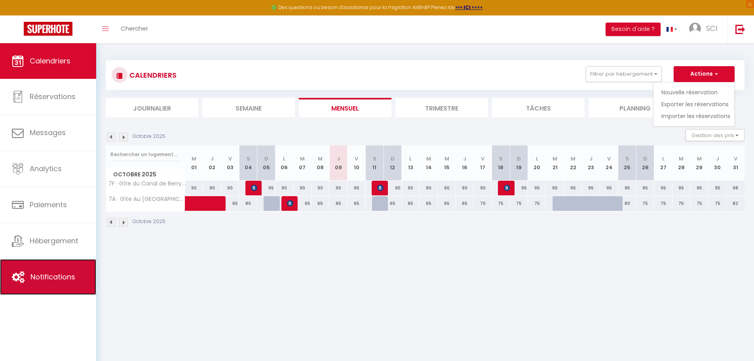
click at [53, 280] on span "Notifications" at bounding box center [52, 277] width 45 height 10
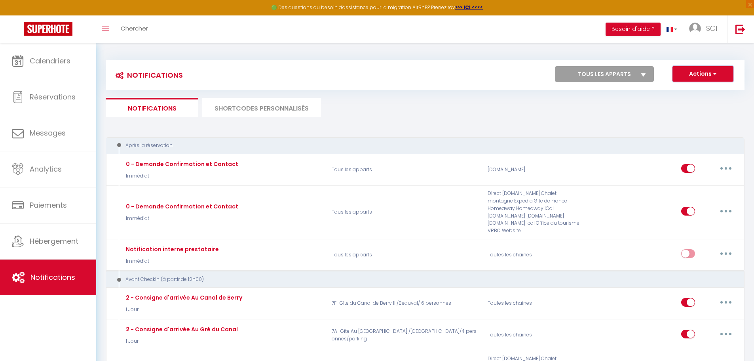
click at [693, 71] on button "Actions" at bounding box center [703, 74] width 61 height 16
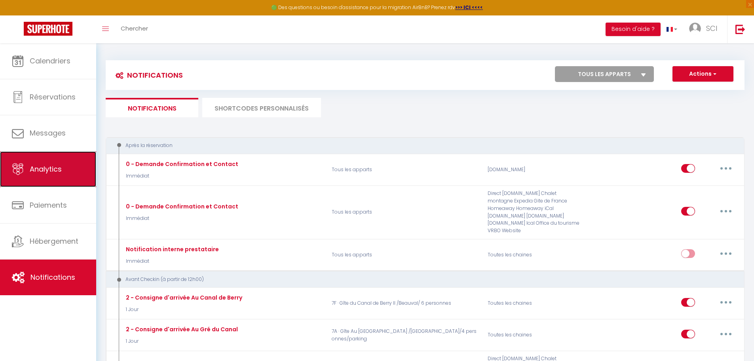
click at [48, 168] on span "Analytics" at bounding box center [46, 169] width 32 height 10
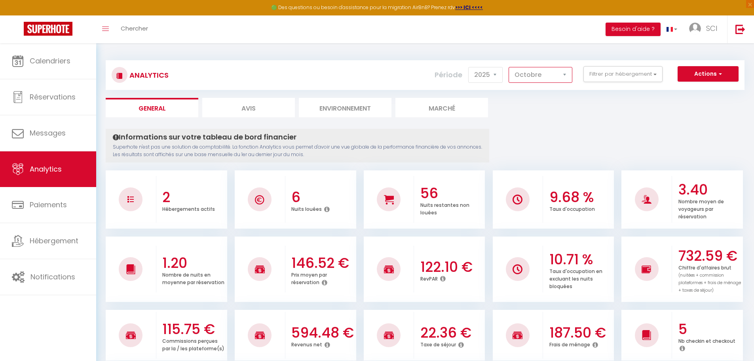
click at [539, 74] on select "[PERSON_NAME] Mars [PERSON_NAME] Juin Juillet Août Septembre Octobre Novembre D…" at bounding box center [541, 75] width 64 height 16
